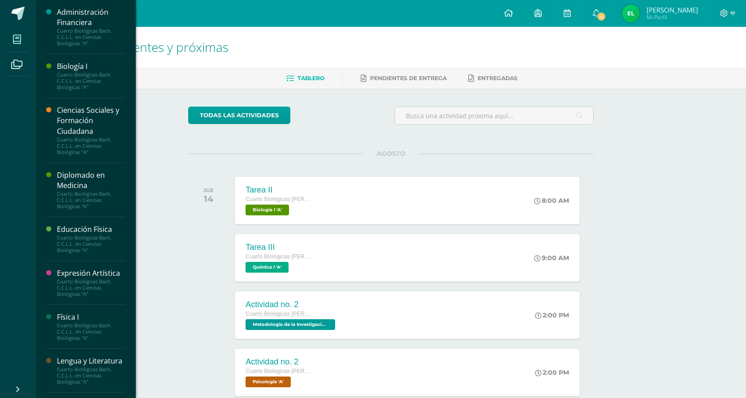
click at [17, 39] on icon at bounding box center [17, 39] width 8 height 9
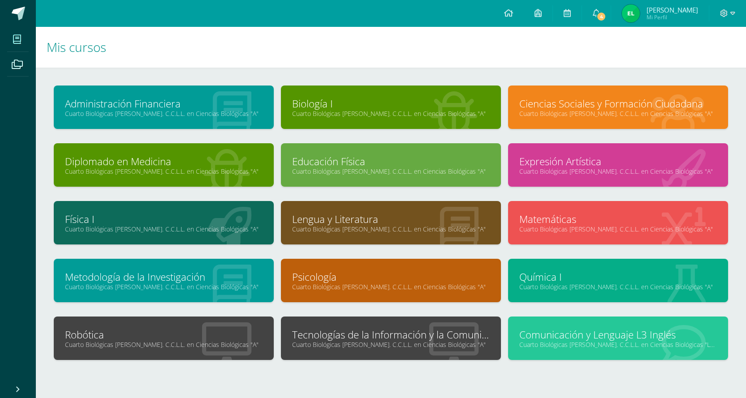
click at [380, 330] on link "Tecnologías de la Información y la Comunicación I" at bounding box center [390, 335] width 197 height 14
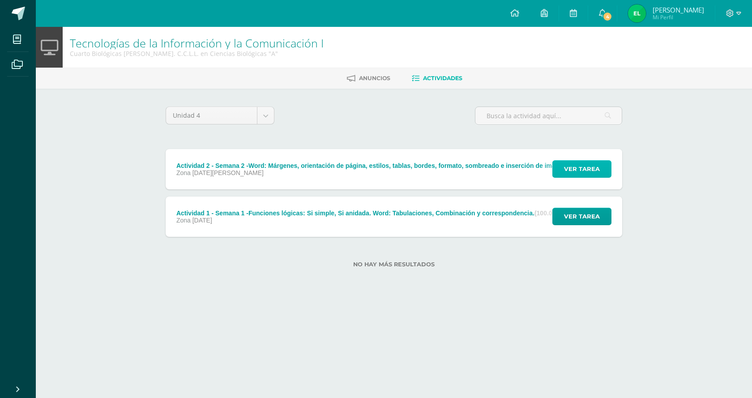
click at [605, 168] on button "Ver tarea" at bounding box center [582, 168] width 59 height 17
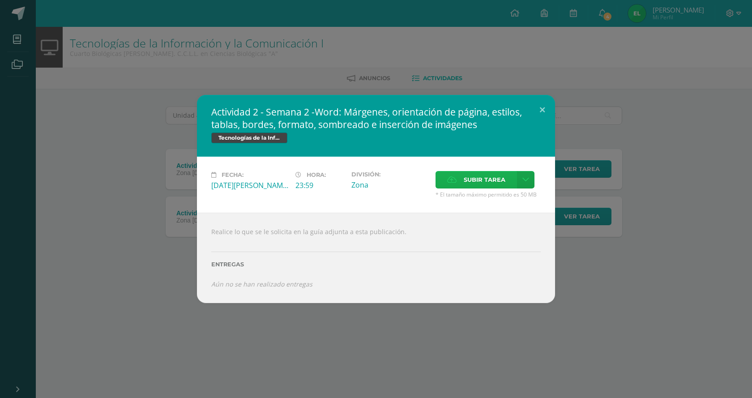
click at [485, 181] on span "Subir tarea" at bounding box center [485, 180] width 42 height 17
click at [0, 0] on input "Subir tarea" at bounding box center [0, 0] width 0 height 0
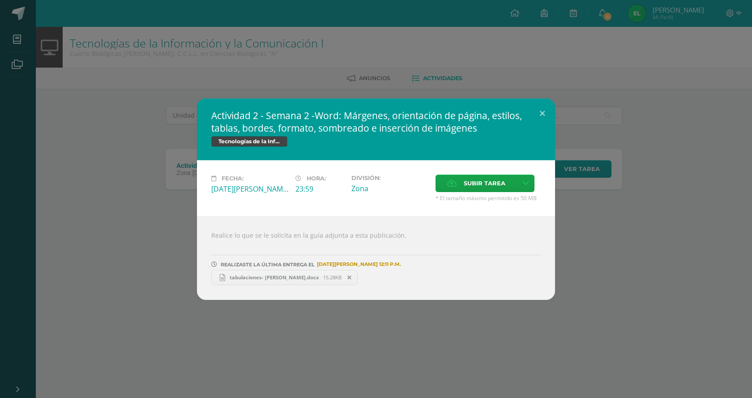
click at [261, 277] on span "tabulaciones- [PERSON_NAME].docx" at bounding box center [274, 277] width 98 height 7
click at [539, 113] on button at bounding box center [543, 114] width 26 height 30
